Goal: Submit feedback/report problem: Submit feedback/report problem

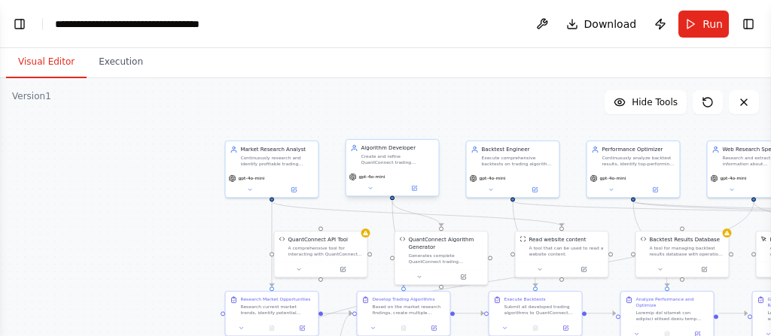
scroll to position [31807, 0]
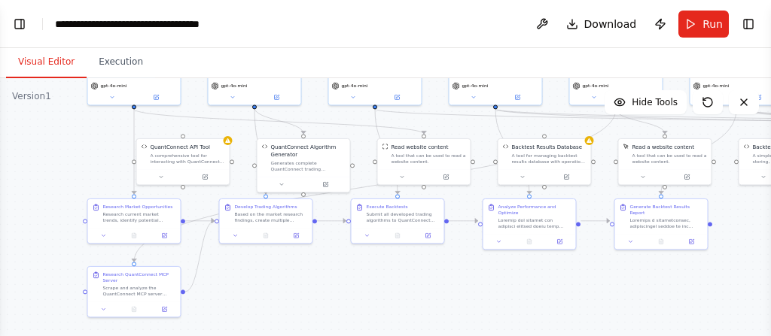
drag, startPoint x: 540, startPoint y: 110, endPoint x: 412, endPoint y: 26, distance: 153.8
click at [412, 26] on main "**********" at bounding box center [385, 168] width 771 height 336
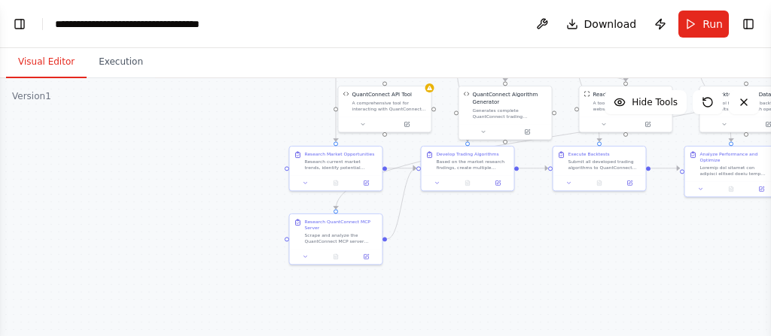
drag, startPoint x: 302, startPoint y: 282, endPoint x: 501, endPoint y: 227, distance: 206.8
click at [503, 229] on div ".deletable-edge-delete-btn { width: 20px; height: 20px; border: 0px solid #ffff…" at bounding box center [385, 266] width 771 height 376
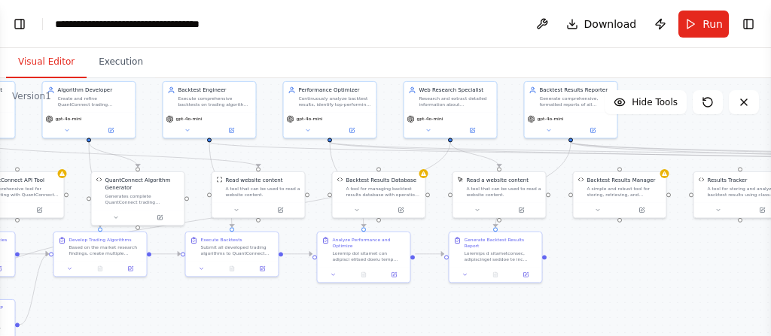
drag, startPoint x: 627, startPoint y: 220, endPoint x: 295, endPoint y: 306, distance: 343.0
click at [295, 306] on div ".deletable-edge-delete-btn { width: 20px; height: 20px; border: 0px solid #ffff…" at bounding box center [385, 266] width 771 height 376
click at [114, 59] on button "Execution" at bounding box center [121, 63] width 68 height 32
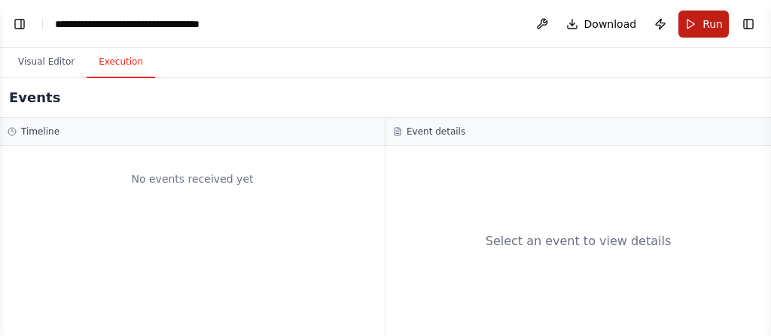
click at [689, 27] on button "Run" at bounding box center [703, 24] width 50 height 27
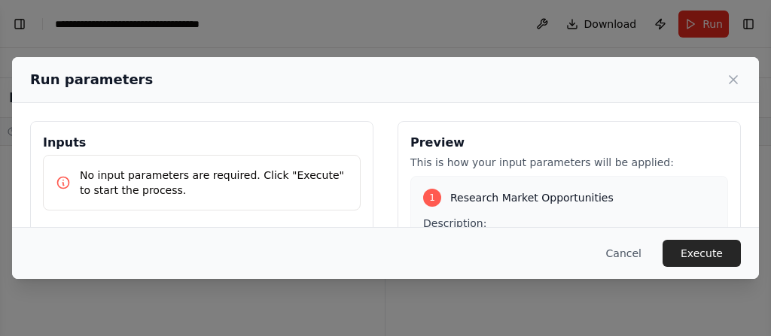
click at [695, 258] on button "Execute" at bounding box center [701, 253] width 78 height 27
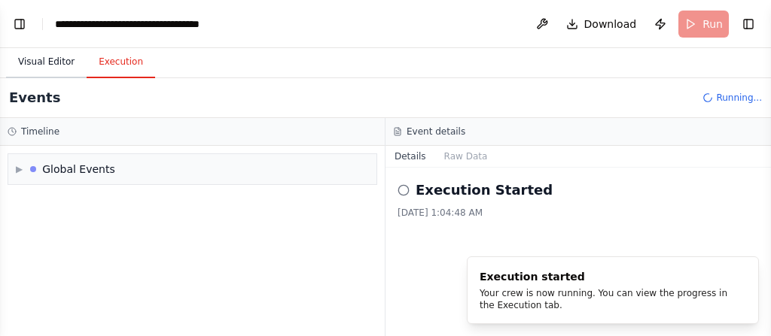
click at [39, 67] on button "Visual Editor" at bounding box center [46, 63] width 81 height 32
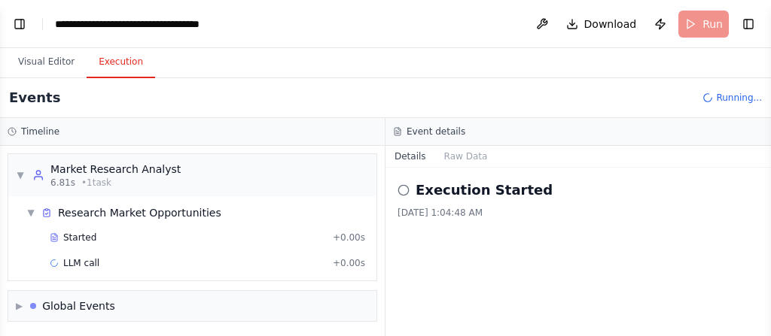
click at [111, 62] on button "Execution" at bounding box center [121, 63] width 68 height 32
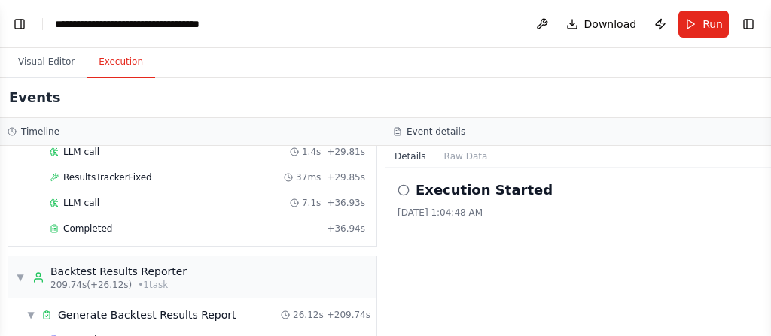
scroll to position [3307, 0]
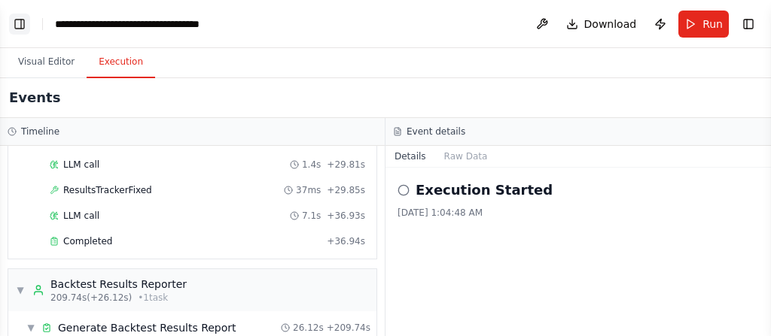
click at [27, 28] on button "Toggle Left Sidebar" at bounding box center [19, 24] width 21 height 21
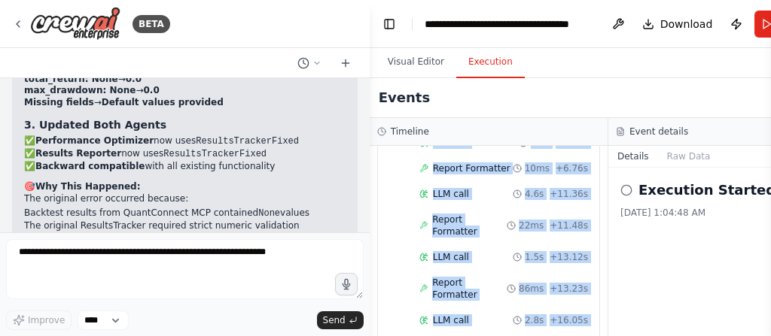
scroll to position [3934, 8]
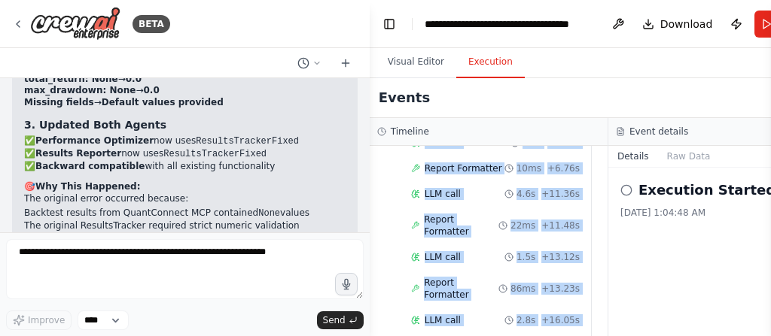
drag, startPoint x: 416, startPoint y: 228, endPoint x: 573, endPoint y: 260, distance: 160.4
click at [573, 260] on div "▼ Generate Backtest Results Report 26.12s + 209.74s Started + 0.00s LLM call 1.…" at bounding box center [486, 211] width 209 height 426
copy div "Generate Backtest Results Report 26.12s + 209.74s Started + 0.00s LLM call 1.3s…"
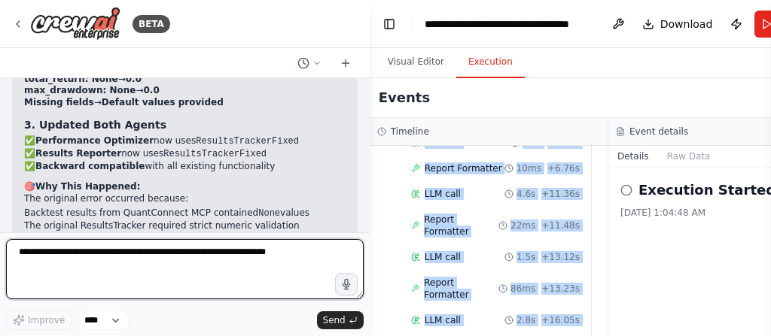
click at [96, 260] on textarea at bounding box center [184, 269] width 357 height 60
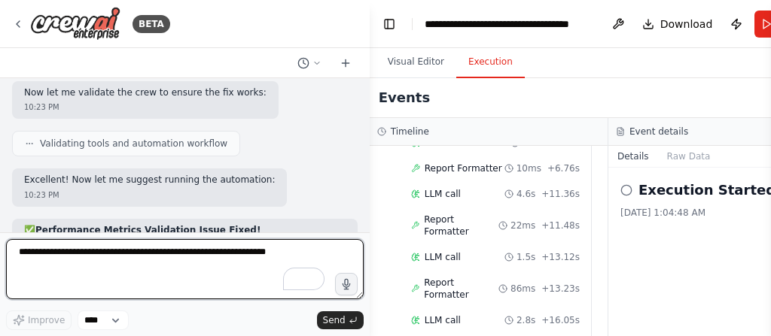
scroll to position [31506, 0]
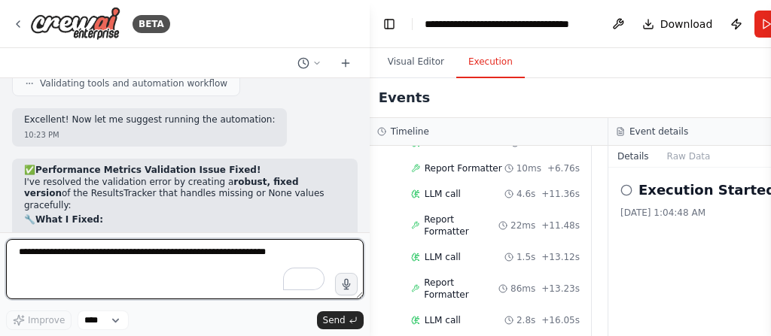
paste textarea "**********"
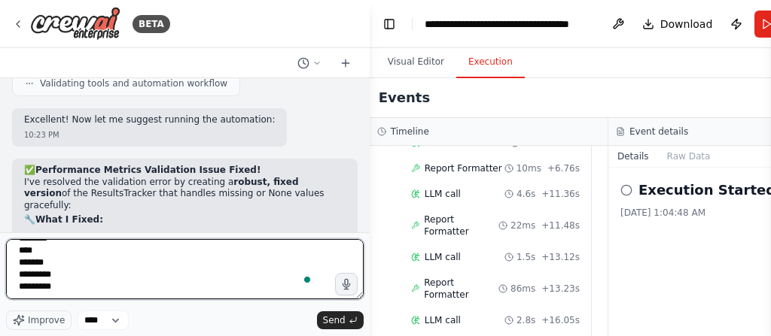
scroll to position [440, 0]
type textarea "**********"
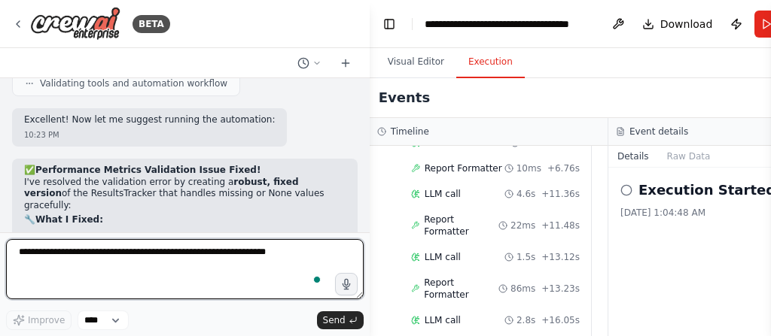
scroll to position [0, 0]
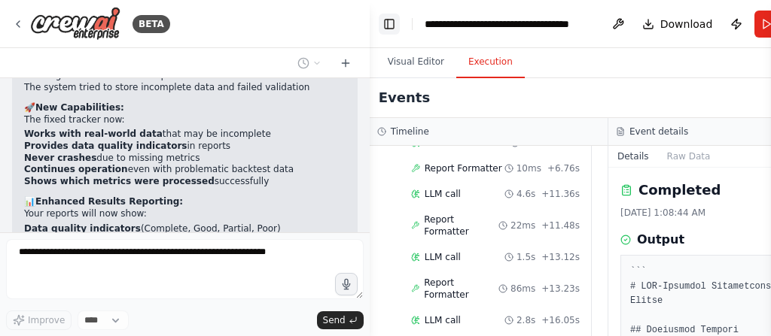
click at [389, 22] on button "Toggle Left Sidebar" at bounding box center [389, 24] width 21 height 21
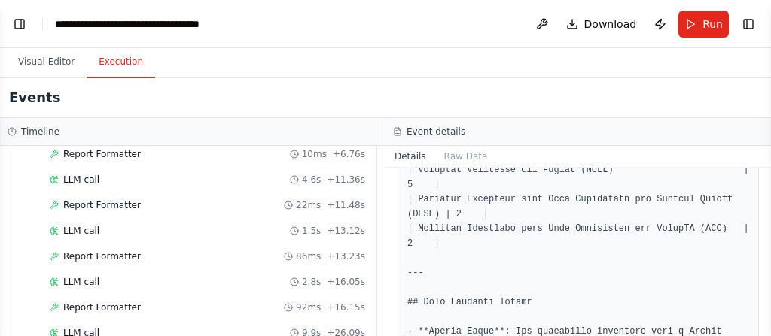
scroll to position [653, 0]
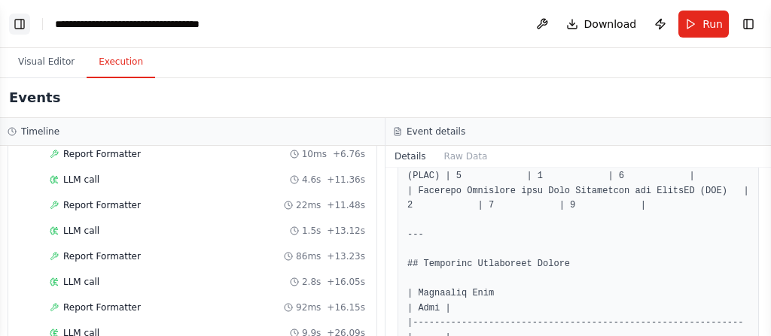
click at [12, 20] on button "Toggle Left Sidebar" at bounding box center [19, 24] width 21 height 21
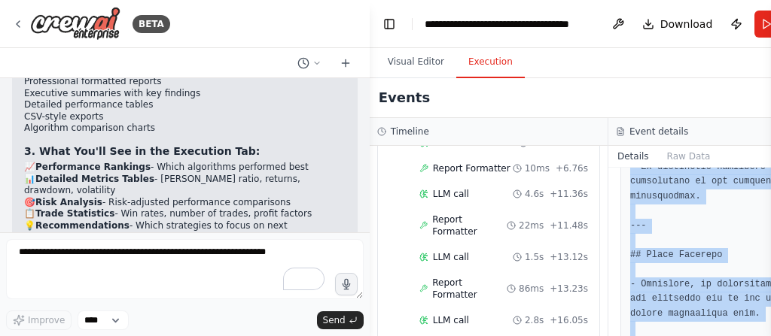
scroll to position [2176, 0]
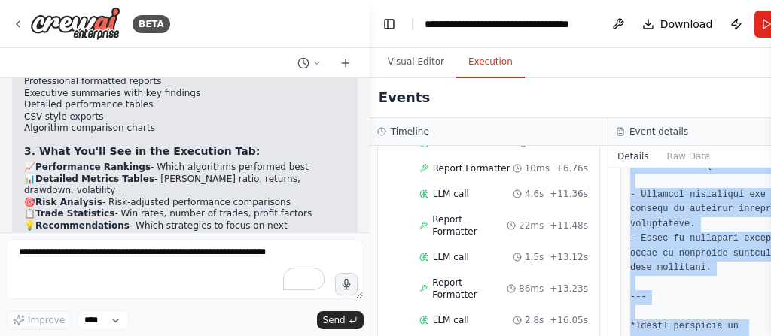
drag, startPoint x: 612, startPoint y: 172, endPoint x: 695, endPoint y: 330, distance: 179.1
click at [695, 330] on div "Completed [DATE] 1:08:44 AM Output" at bounding box center [727, 252] width 239 height 169
copy div "Completed [DATE] 1:08:44 AM Output ``` # MCP-Enhanced Performance Analysis Repo…"
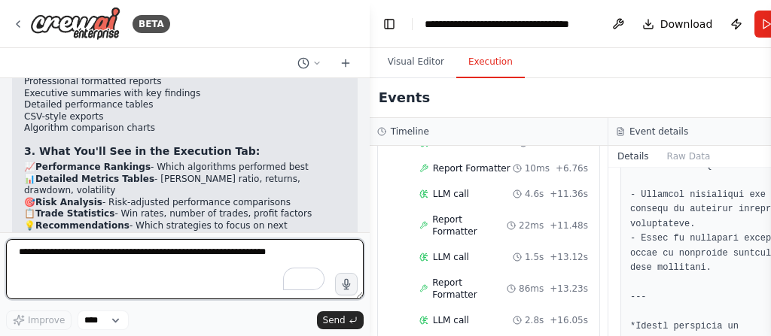
click at [64, 249] on textarea "To enrich screen reader interactions, please activate Accessibility in Grammarl…" at bounding box center [184, 269] width 357 height 60
paste textarea "**********"
type textarea "**********"
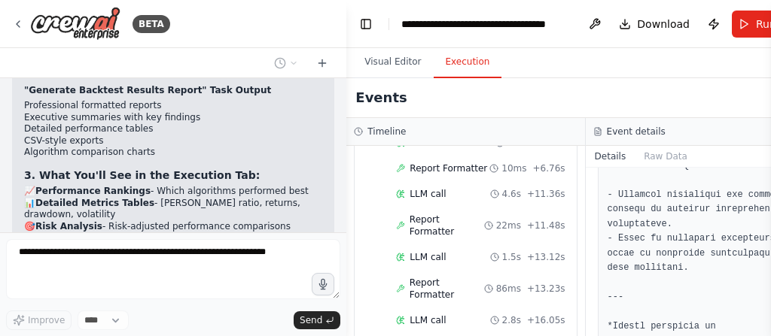
scroll to position [33544, 0]
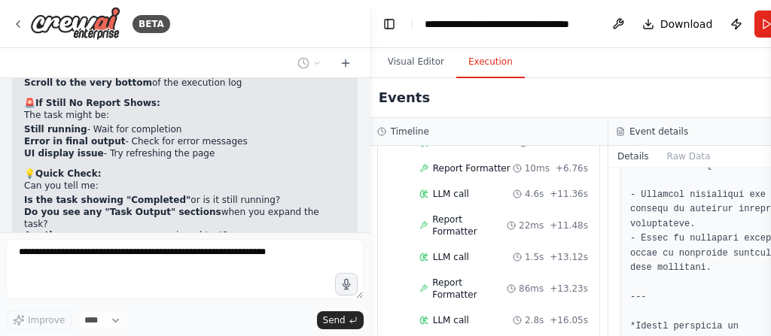
drag, startPoint x: 368, startPoint y: 103, endPoint x: 567, endPoint y: 78, distance: 200.3
click at [567, 78] on div "BETA want to use quantconnect mcp to build a system that write and backtest tra…" at bounding box center [385, 168] width 771 height 336
click at [385, 22] on button "Toggle Left Sidebar" at bounding box center [389, 24] width 21 height 21
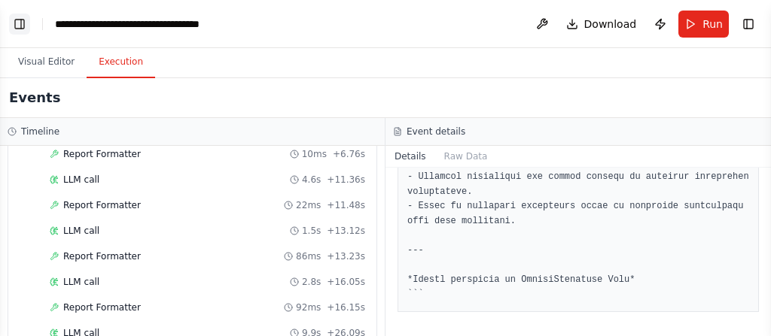
scroll to position [1677, 0]
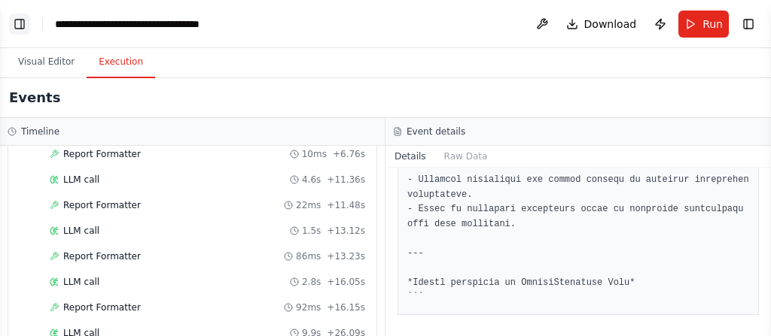
click at [24, 28] on button "Toggle Left Sidebar" at bounding box center [19, 24] width 21 height 21
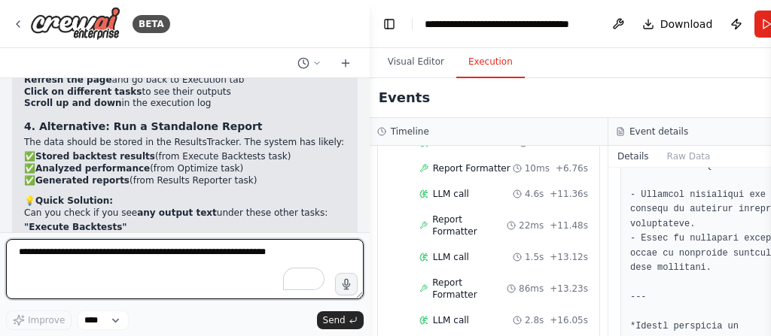
scroll to position [34205, 0]
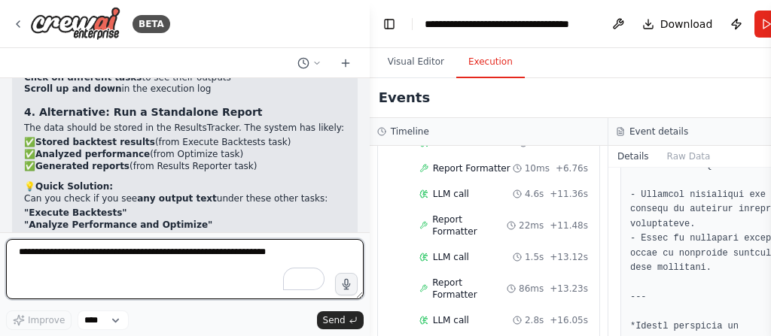
click at [157, 263] on textarea "To enrich screen reader interactions, please activate Accessibility in Grammarl…" at bounding box center [184, 269] width 357 height 60
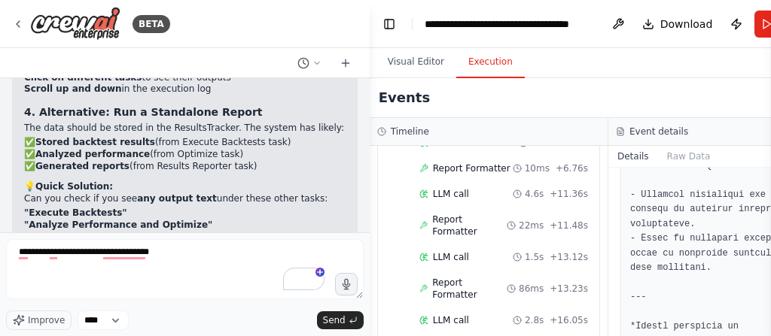
drag, startPoint x: 289, startPoint y: 169, endPoint x: 97, endPoint y: 184, distance: 192.4
copy p "real performance data"
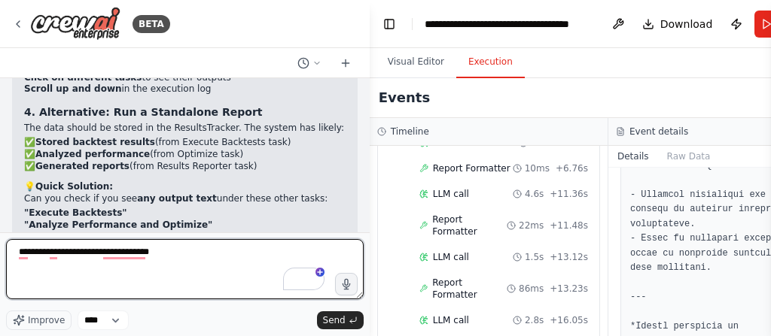
click at [163, 255] on textarea "**********" at bounding box center [184, 269] width 357 height 60
paste textarea "**********"
type textarea "**********"
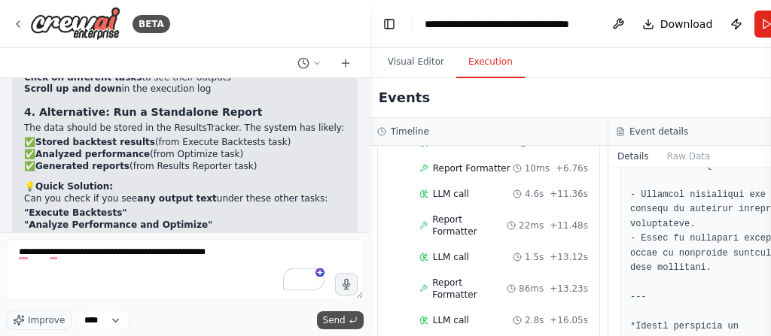
click at [338, 324] on span "Send" at bounding box center [334, 321] width 23 height 12
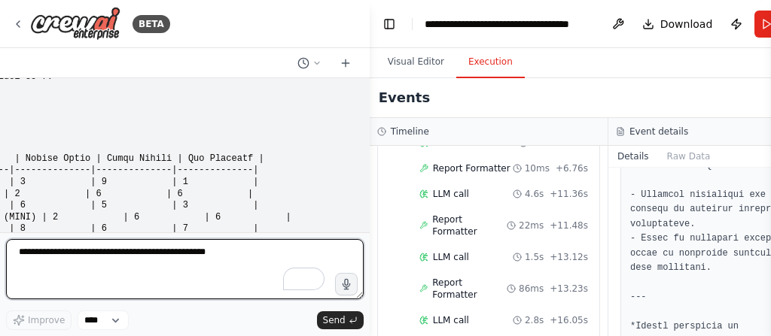
scroll to position [35210, 0]
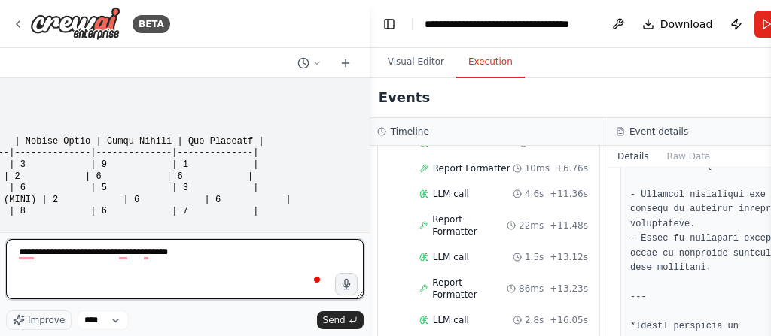
paste textarea "**********"
type textarea "**********"
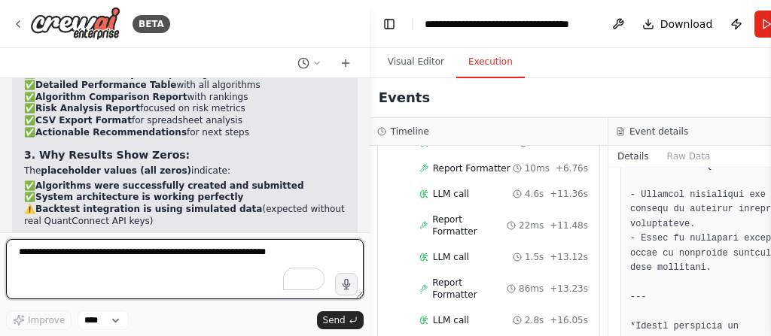
scroll to position [35930, 0]
